Goal: Information Seeking & Learning: Learn about a topic

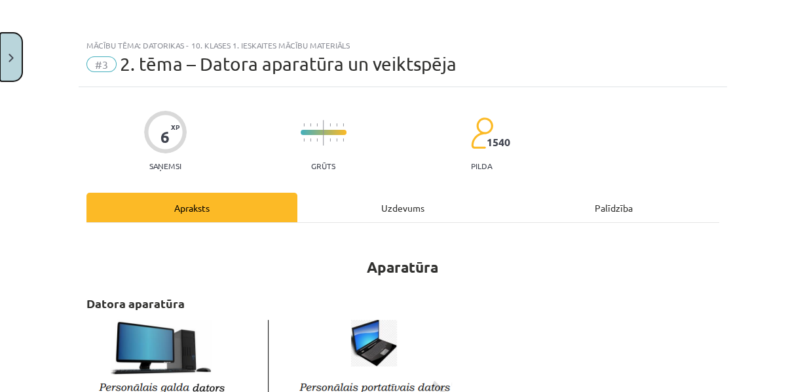
click at [14, 52] on button "Close" at bounding box center [11, 57] width 22 height 48
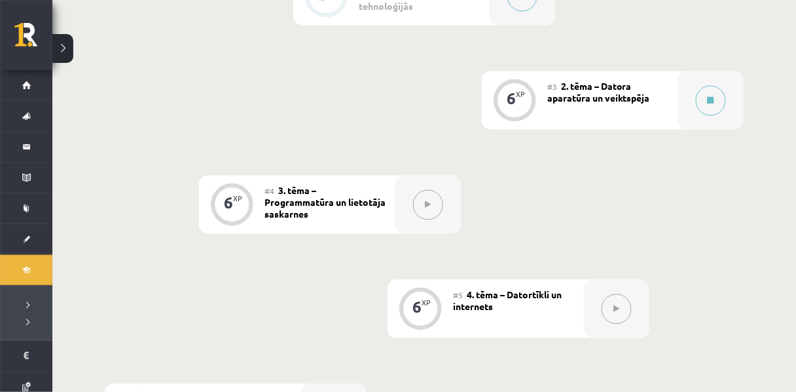
scroll to position [570, 0]
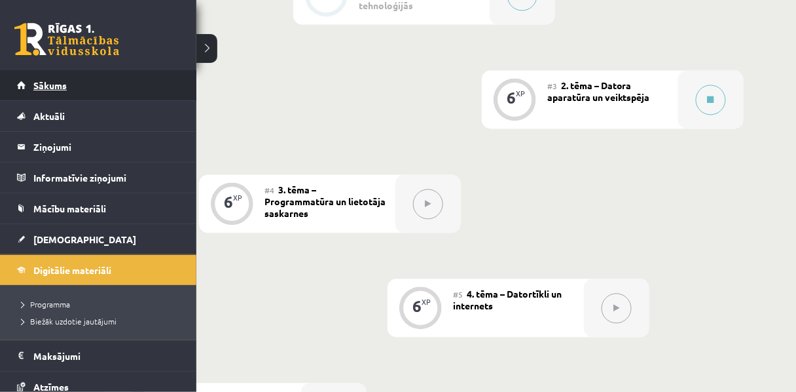
click at [49, 84] on span "Sākums" at bounding box center [49, 85] width 33 height 12
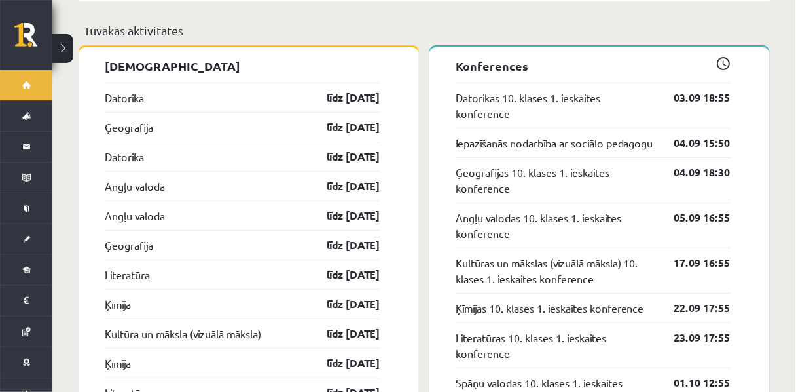
scroll to position [1259, 0]
click at [510, 121] on link "Datorikas 10. klases 1. ieskaites konference" at bounding box center [555, 105] width 199 height 31
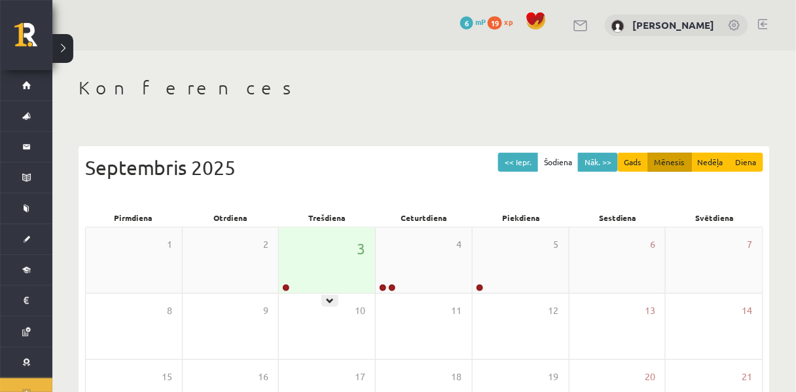
click at [335, 259] on div "3" at bounding box center [327, 259] width 96 height 65
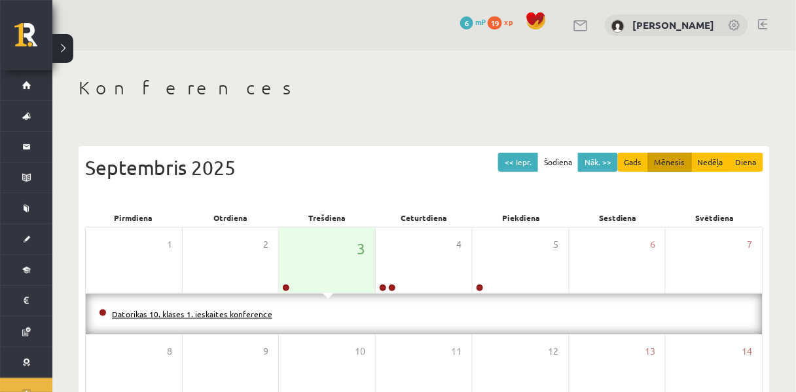
click at [272, 314] on link "Datorikas 10. klases 1. ieskaites konference" at bounding box center [192, 313] width 160 height 10
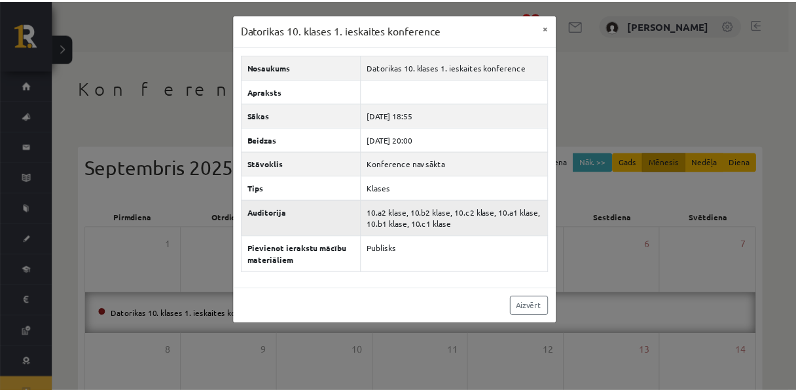
scroll to position [36, 0]
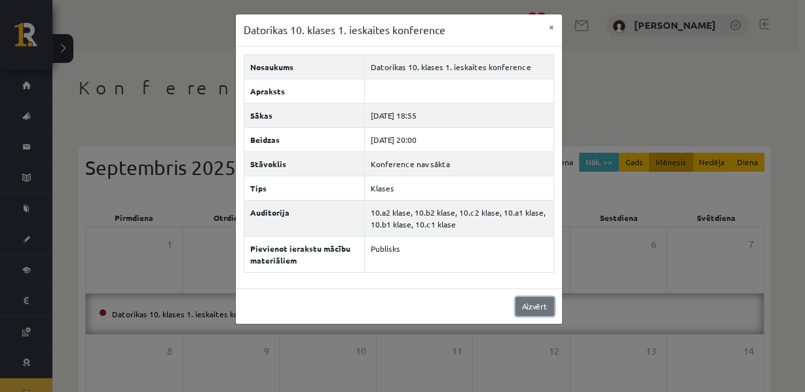
click at [536, 316] on link "Aizvērt" at bounding box center [534, 306] width 39 height 19
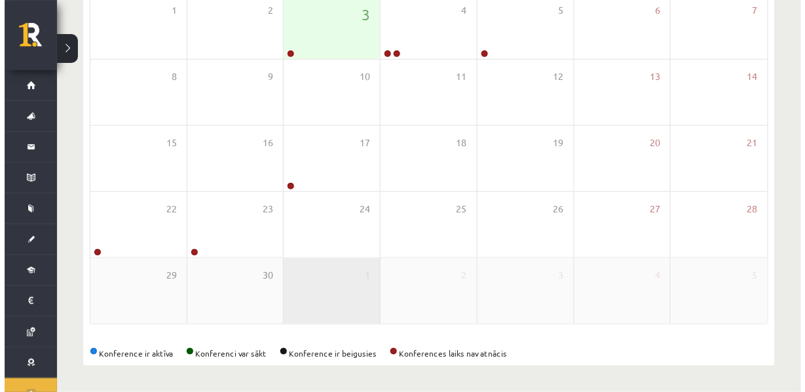
scroll to position [0, 0]
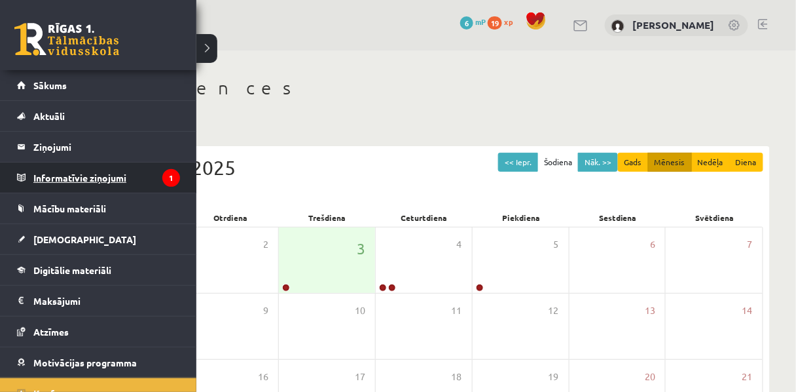
click at [80, 179] on legend "Informatīvie ziņojumi 1" at bounding box center [106, 177] width 147 height 30
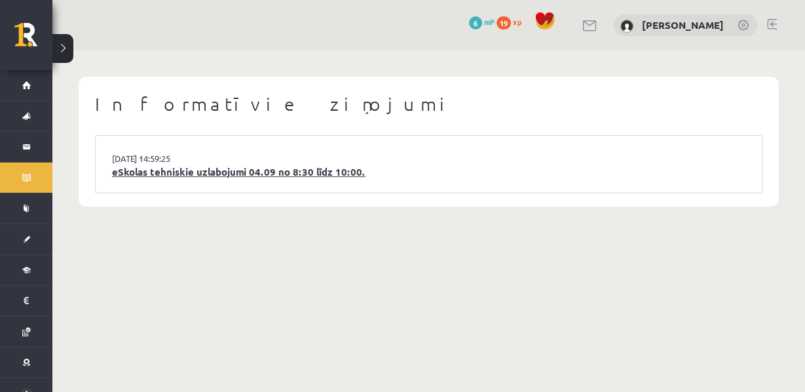
click at [214, 179] on link "eSkolas tehniskie uzlabojumi 04.09 no 8:30 līdz 10:00." at bounding box center [428, 171] width 633 height 15
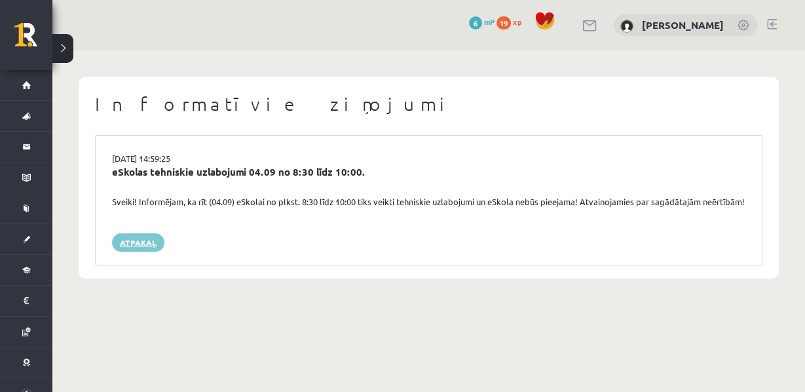
click at [147, 251] on link "Atpakaļ" at bounding box center [138, 242] width 52 height 18
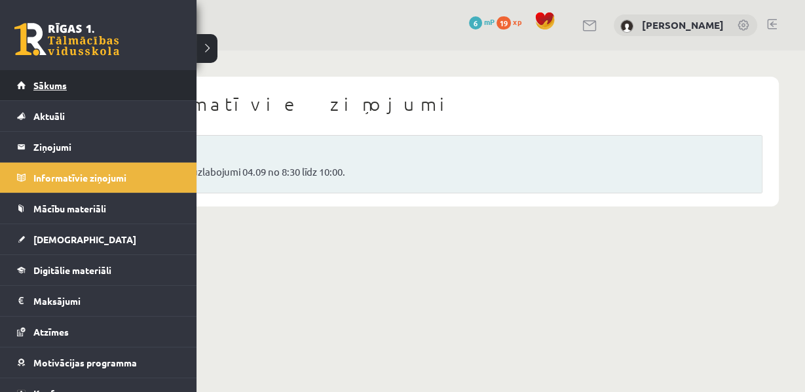
click at [42, 91] on link "Sākums" at bounding box center [98, 85] width 163 height 30
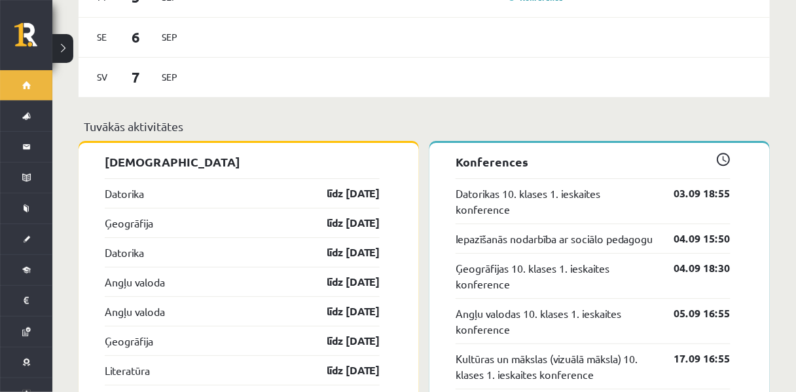
scroll to position [1096, 0]
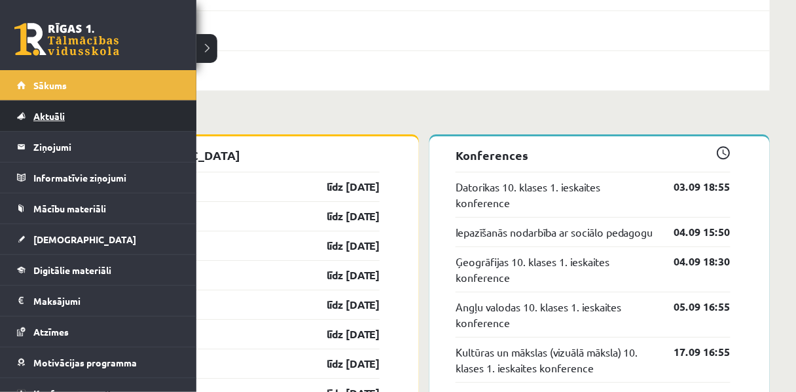
click at [42, 115] on span "Aktuāli" at bounding box center [48, 116] width 31 height 12
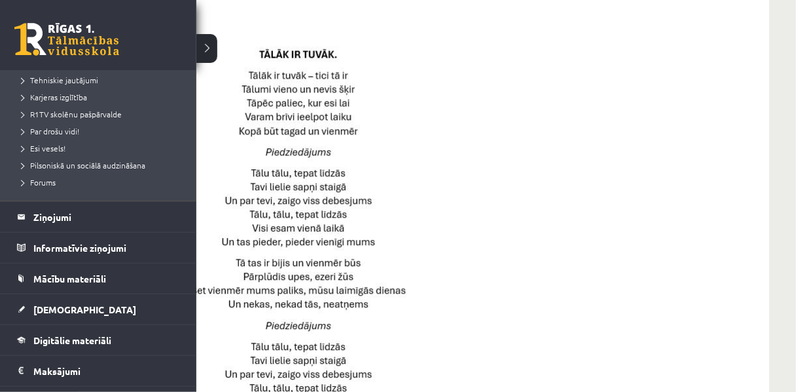
scroll to position [224, 0]
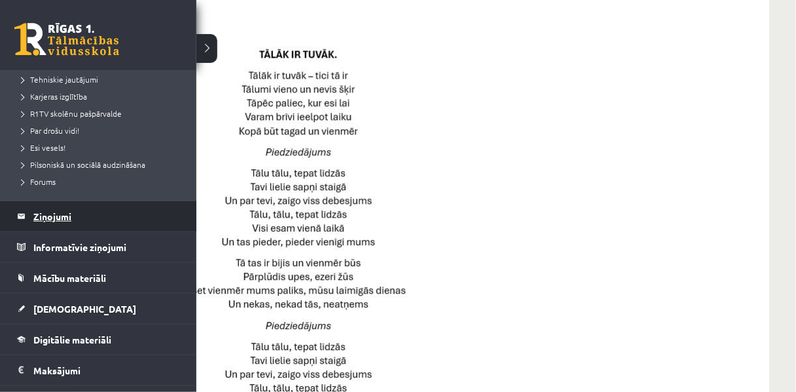
click at [43, 217] on legend "Ziņojumi 0" at bounding box center [106, 216] width 147 height 30
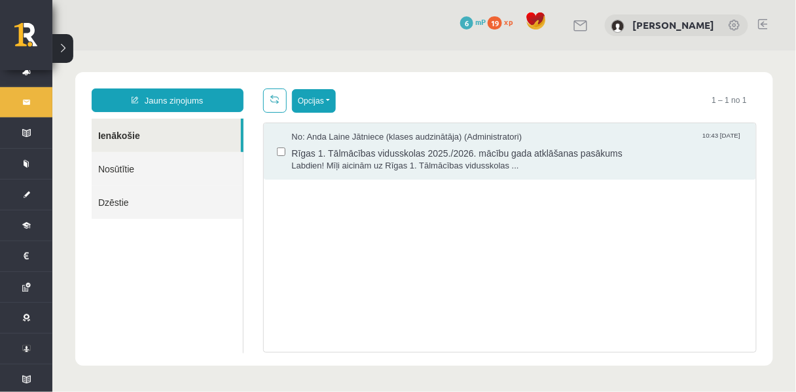
click at [325, 100] on button "Opcijas" at bounding box center [313, 100] width 44 height 24
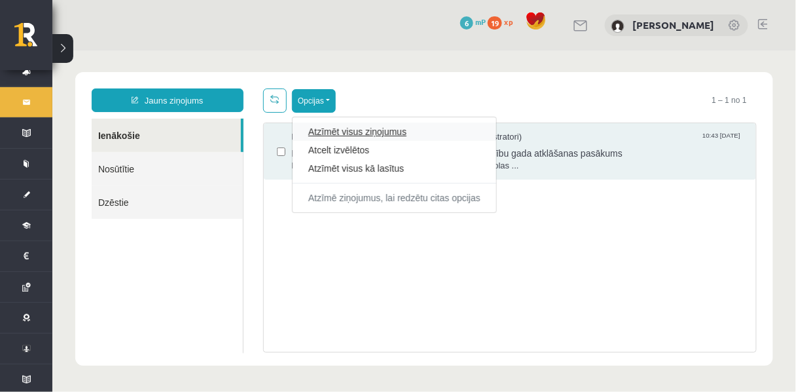
click at [325, 131] on link "Atzīmēt visus ziņojumus" at bounding box center [394, 130] width 172 height 13
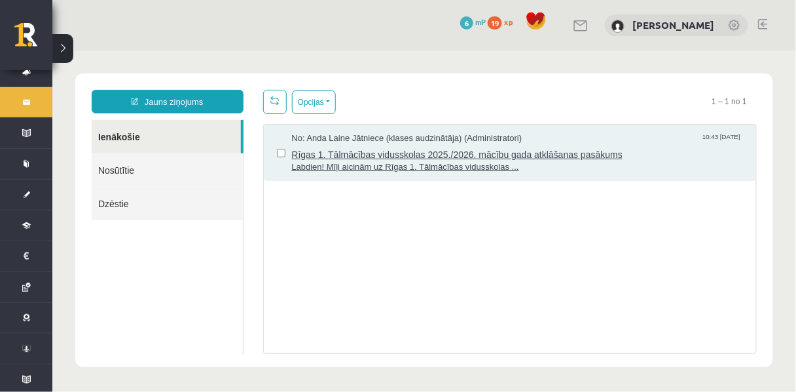
click at [292, 149] on span "Rīgas 1. Tālmācības vidusskolas 2025./2026. mācību gada atklāšanas pasākums" at bounding box center [517, 152] width 452 height 16
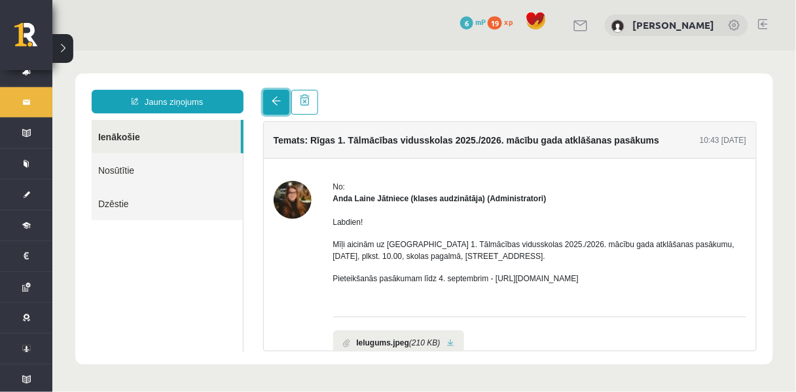
click at [276, 111] on link at bounding box center [276, 101] width 26 height 25
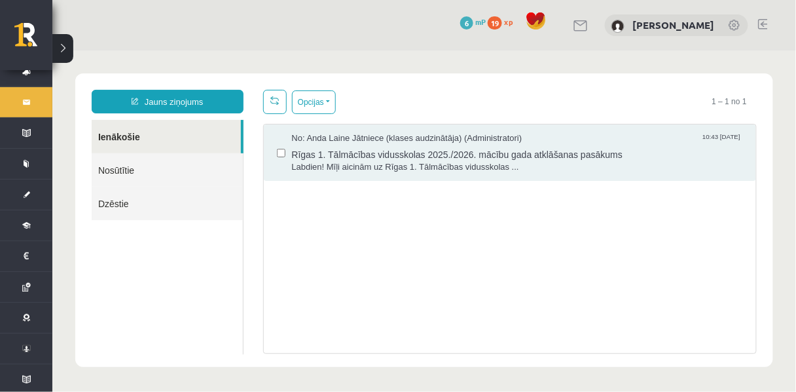
click at [150, 172] on link "Nosūtītie" at bounding box center [166, 169] width 151 height 33
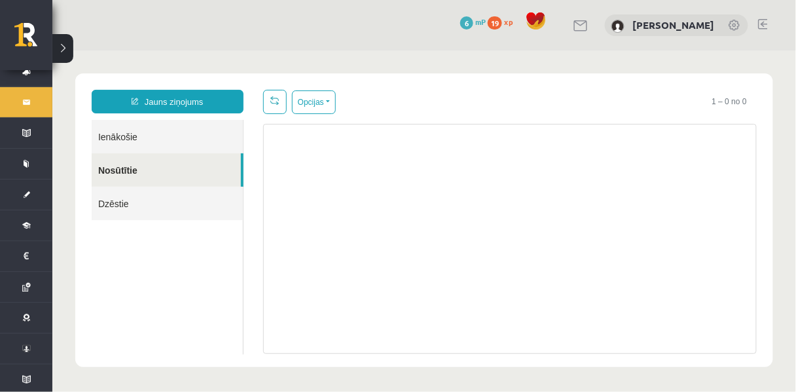
click at [135, 204] on link "Dzēstie" at bounding box center [166, 202] width 151 height 33
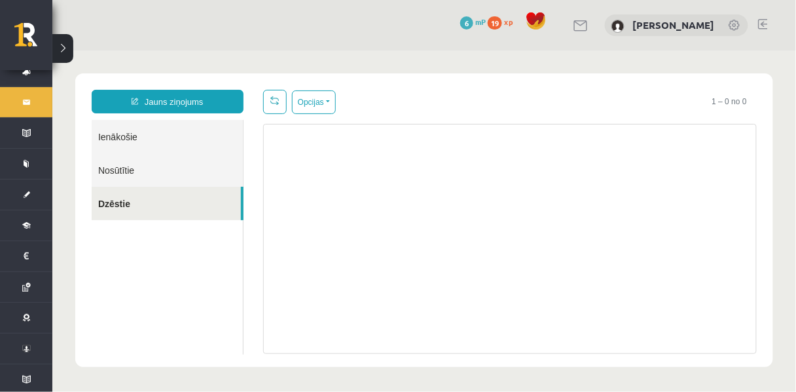
click at [115, 139] on link "Ienākošie" at bounding box center [166, 135] width 151 height 33
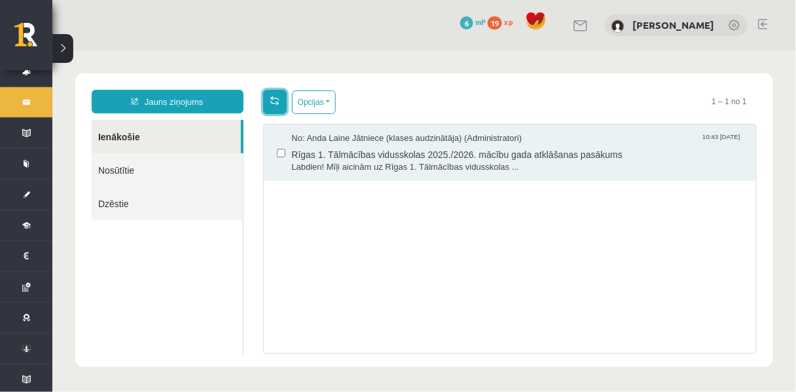
click at [272, 101] on span at bounding box center [274, 99] width 9 height 9
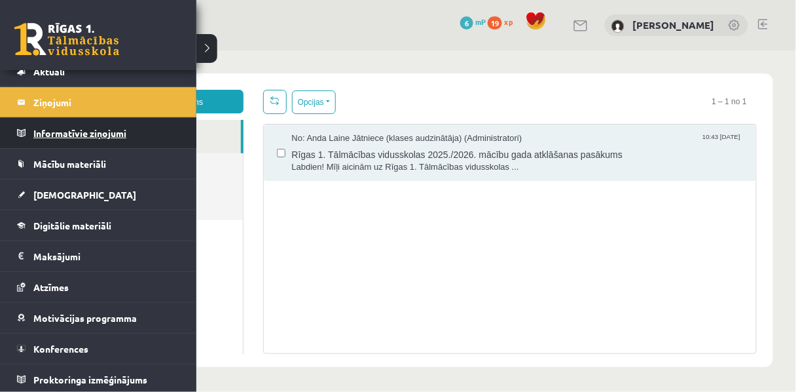
click at [54, 138] on legend "Informatīvie ziņojumi 0" at bounding box center [106, 133] width 147 height 30
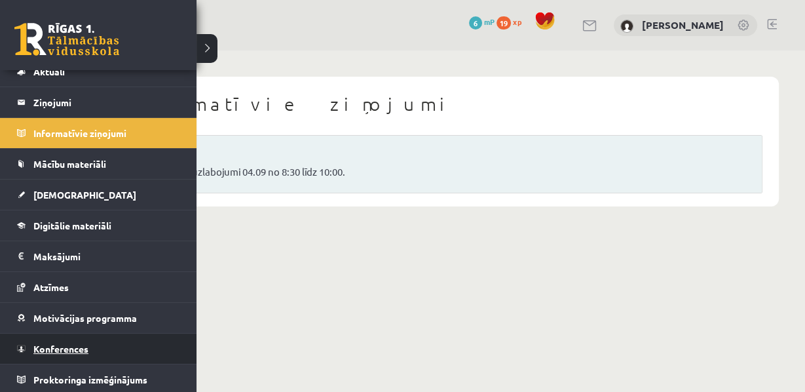
click at [69, 346] on span "Konferences" at bounding box center [60, 348] width 55 height 12
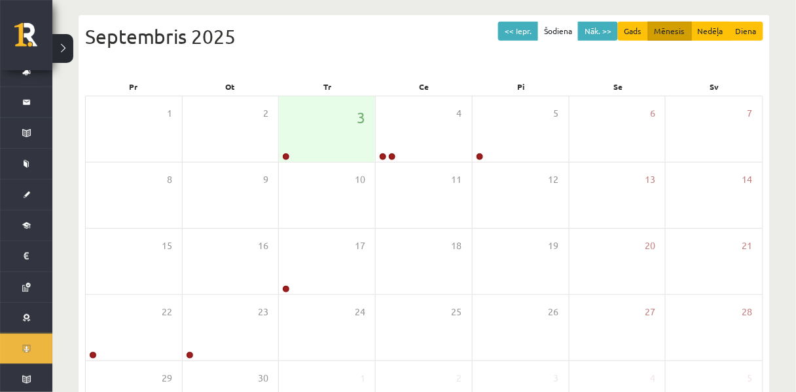
scroll to position [139, 0]
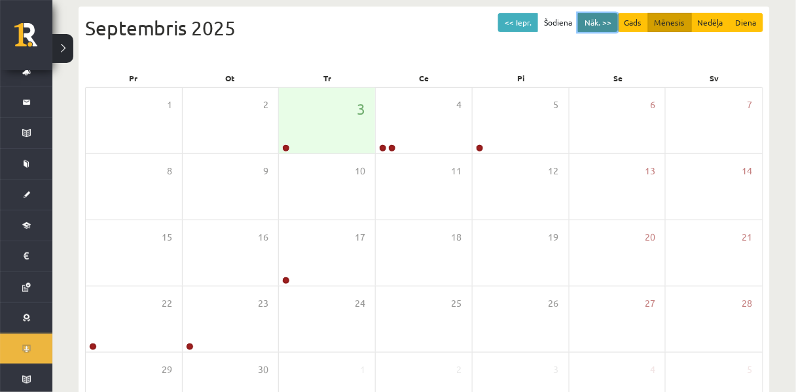
click at [587, 29] on button "Nāk. >>" at bounding box center [598, 22] width 40 height 19
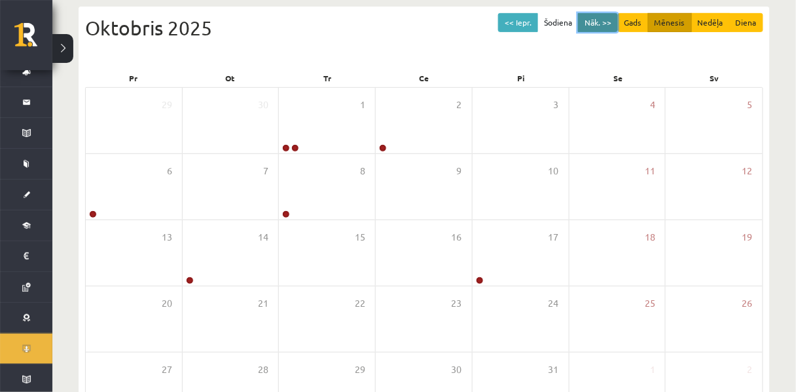
click at [583, 24] on button "Nāk. >>" at bounding box center [598, 22] width 40 height 19
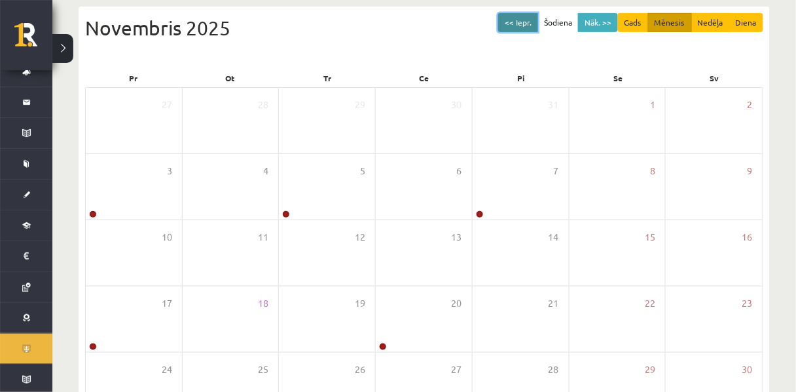
click at [509, 27] on button "<< Iepr." at bounding box center [518, 22] width 40 height 19
click at [509, 28] on button "<< Iepr." at bounding box center [518, 22] width 40 height 19
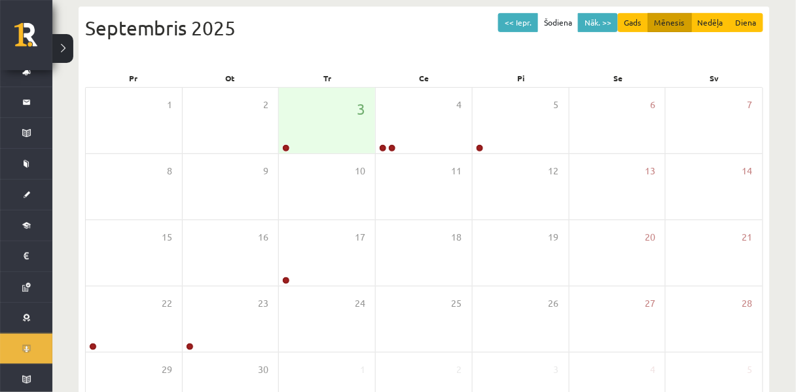
click at [348, 41] on div "Septembris 2025" at bounding box center [424, 27] width 678 height 29
click at [295, 131] on div "3" at bounding box center [327, 120] width 96 height 65
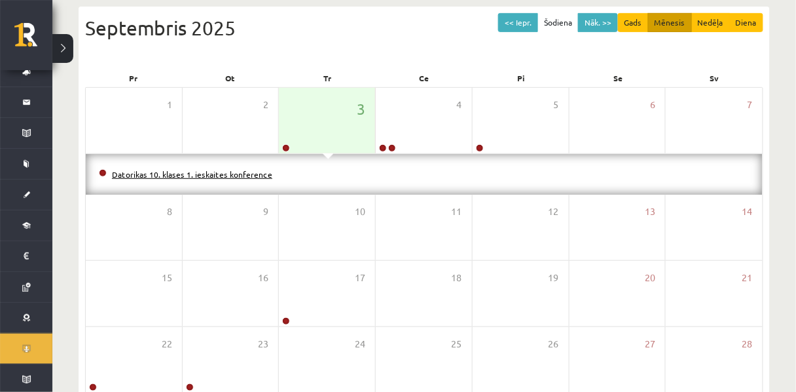
click at [271, 178] on link "Datorikas 10. klases 1. ieskaites konference" at bounding box center [192, 174] width 160 height 10
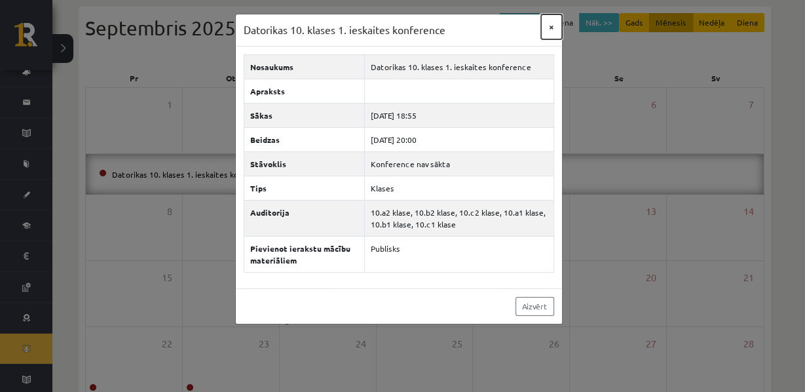
click at [546, 37] on button "×" at bounding box center [551, 26] width 21 height 25
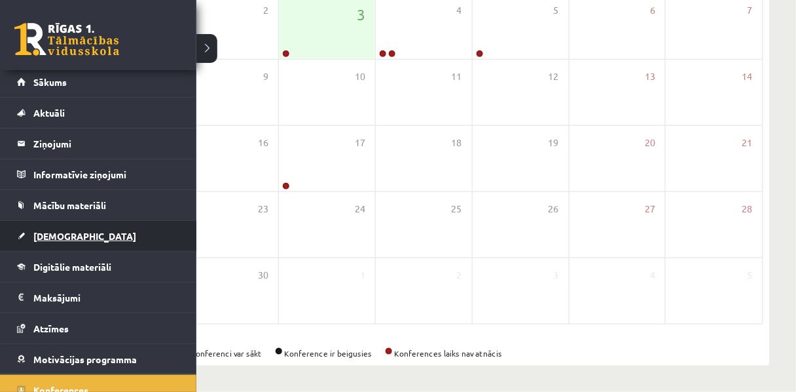
scroll to position [0, 0]
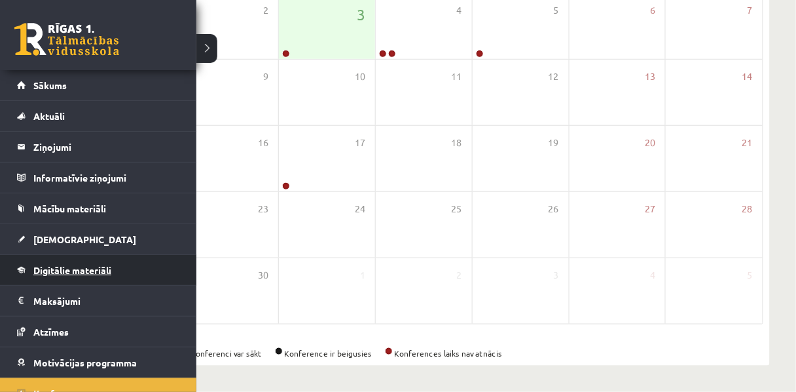
click at [56, 268] on span "Digitālie materiāli" at bounding box center [72, 270] width 78 height 12
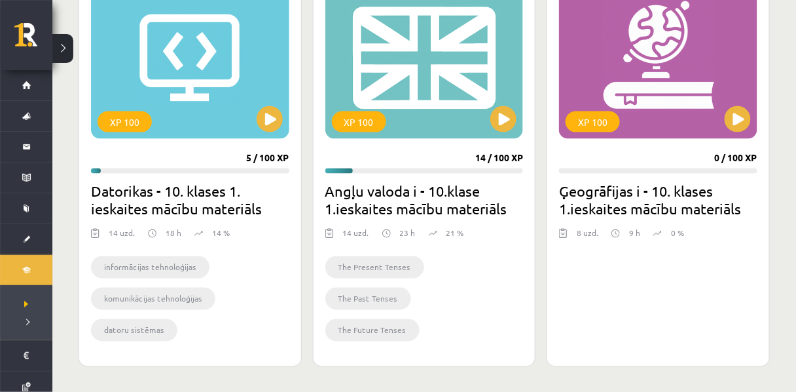
scroll to position [409, 0]
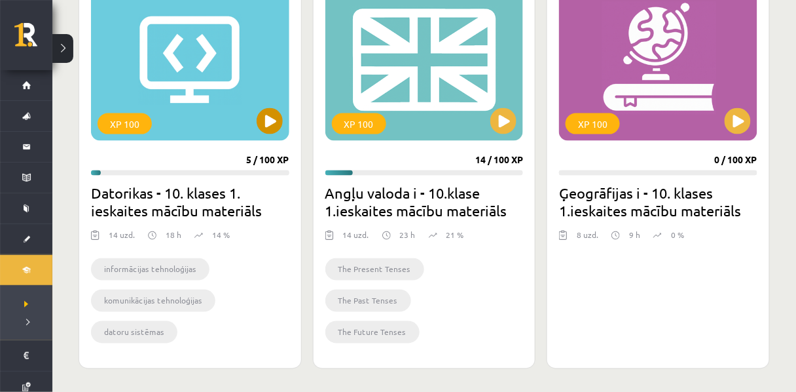
click at [130, 124] on div "XP 100" at bounding box center [125, 123] width 54 height 21
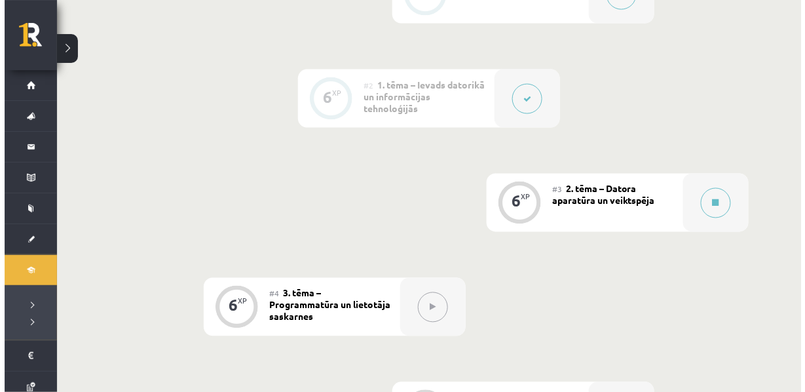
scroll to position [469, 0]
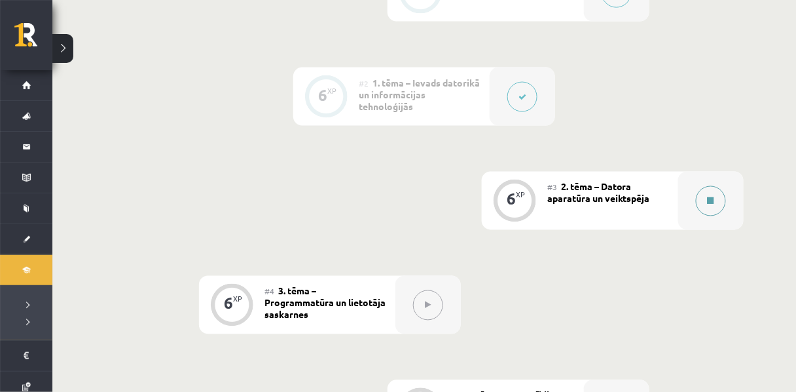
click at [712, 216] on button at bounding box center [711, 201] width 30 height 30
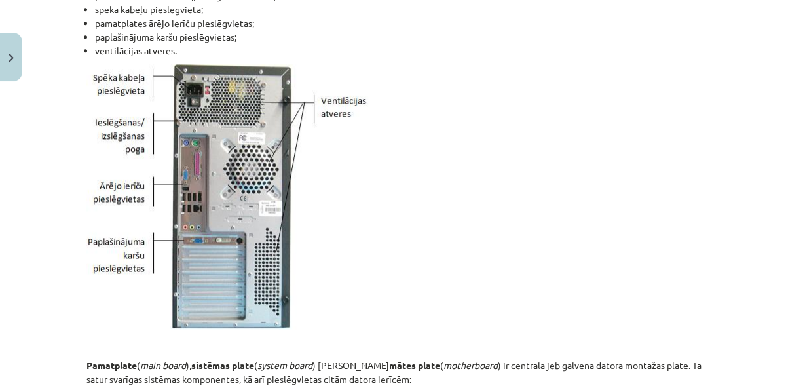
scroll to position [1361, 0]
